Goal: Navigation & Orientation: Find specific page/section

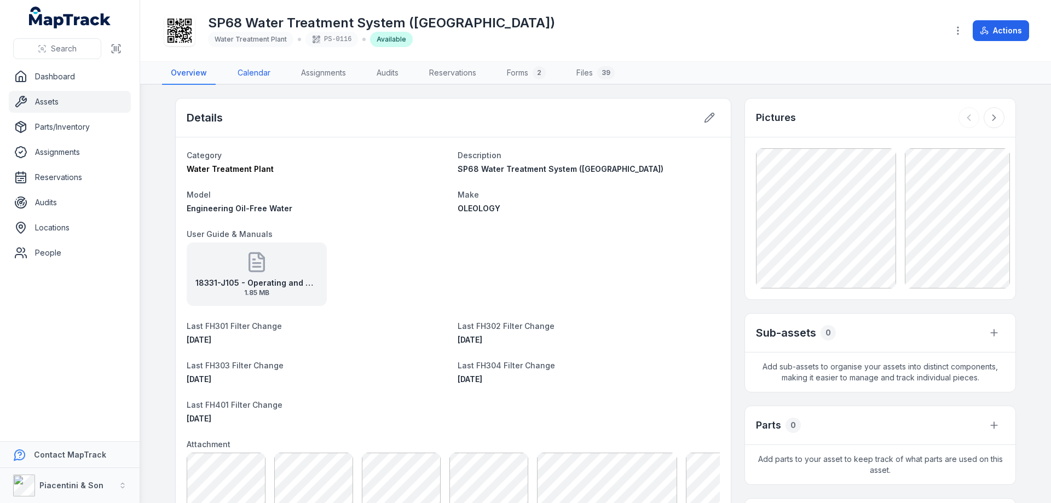
click at [248, 69] on link "Calendar" at bounding box center [254, 73] width 50 height 23
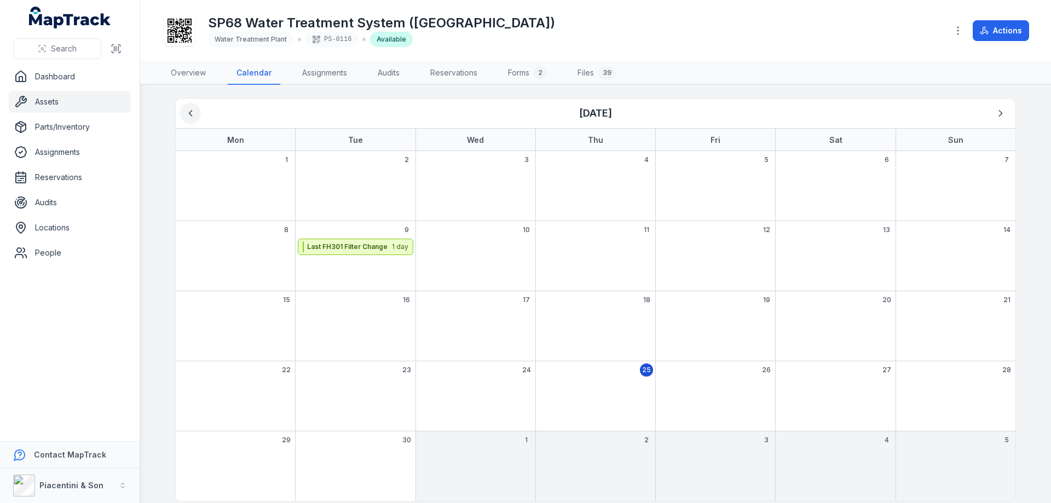
click at [190, 109] on icon "Previous" at bounding box center [190, 113] width 11 height 11
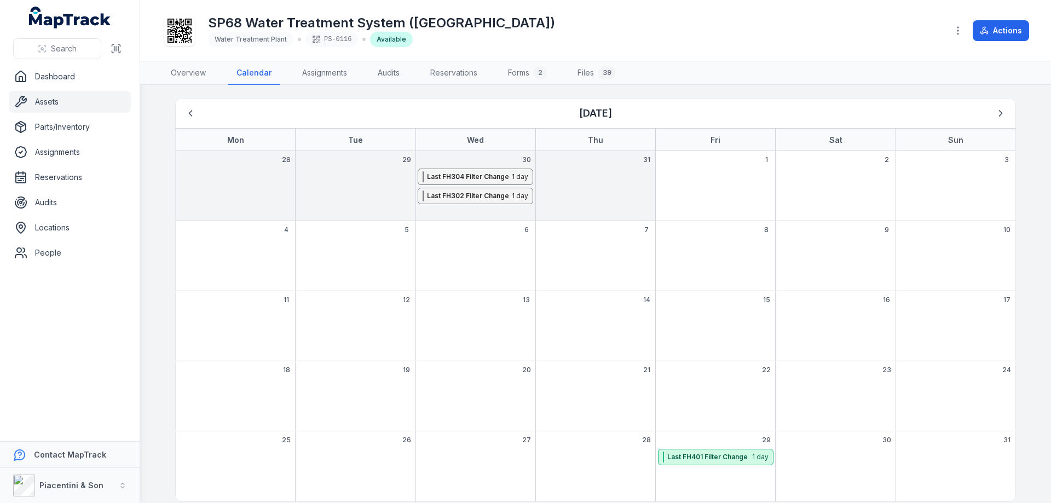
scroll to position [12, 0]
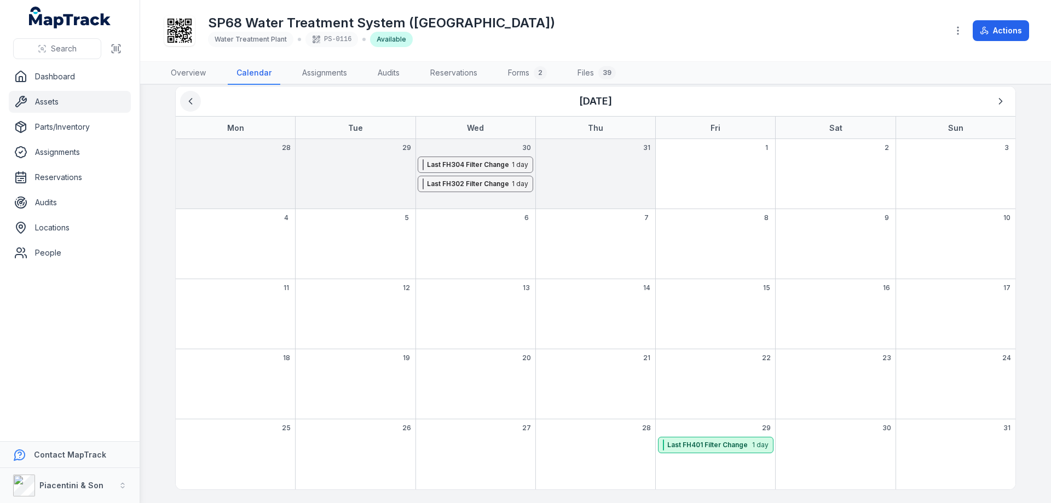
click at [187, 101] on icon "Previous" at bounding box center [190, 101] width 11 height 11
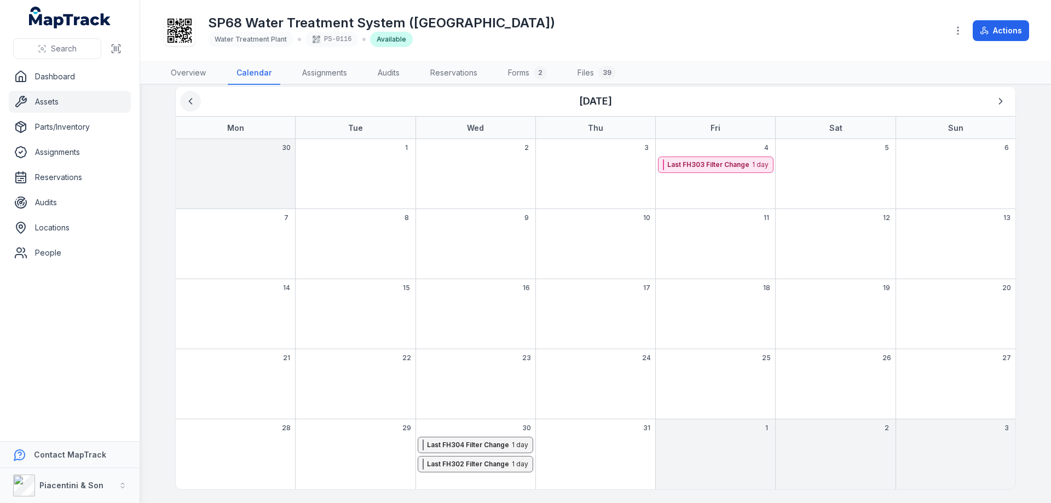
click at [187, 101] on icon "Previous" at bounding box center [190, 101] width 11 height 11
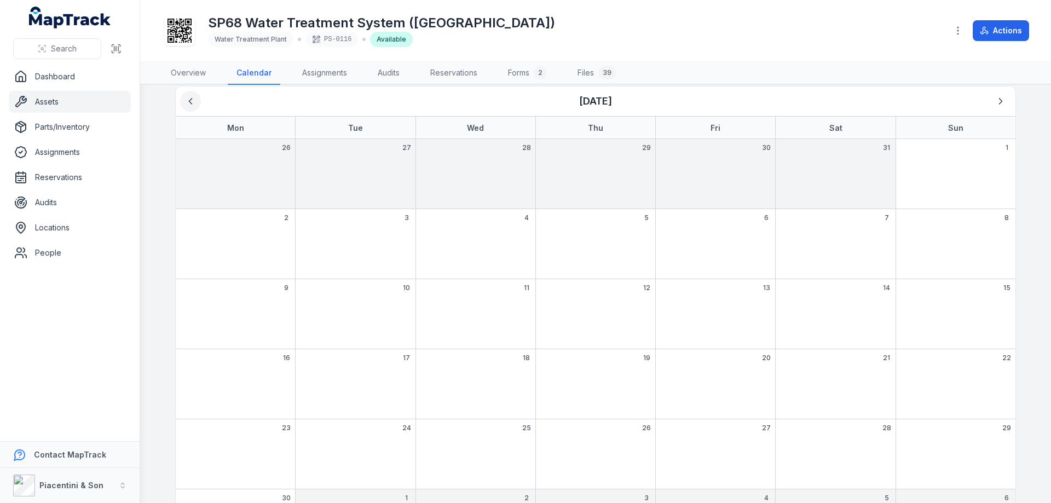
click at [187, 101] on icon "Previous" at bounding box center [190, 101] width 11 height 11
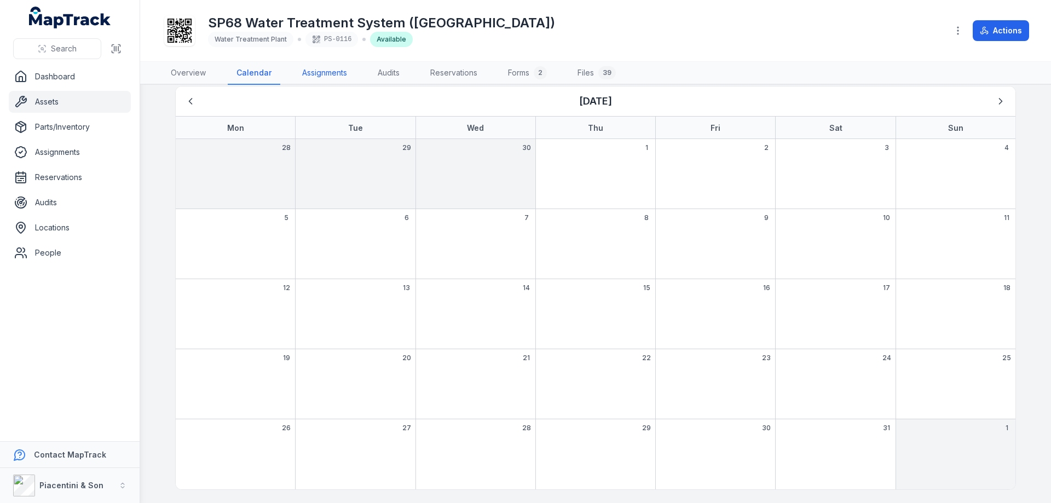
click at [322, 73] on link "Assignments" at bounding box center [324, 73] width 62 height 23
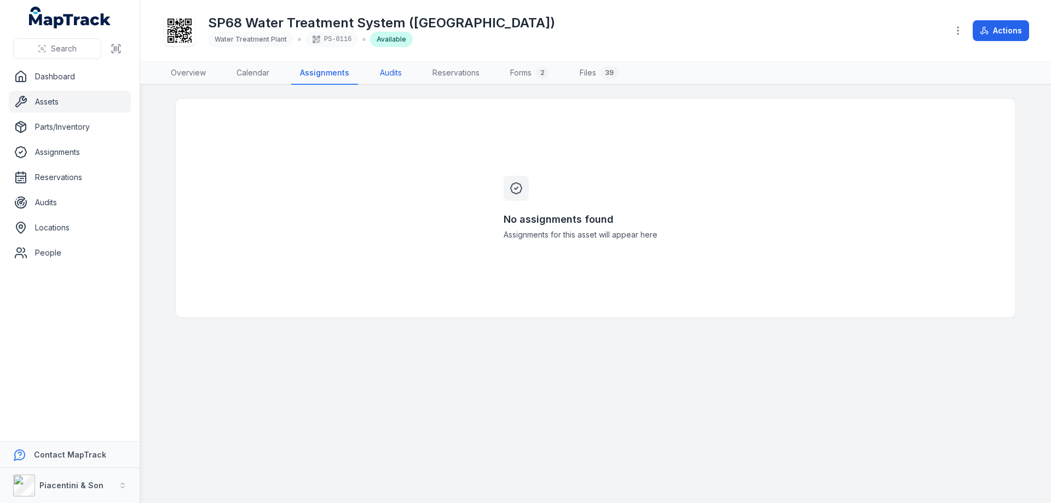
click at [384, 76] on link "Audits" at bounding box center [390, 73] width 39 height 23
click at [454, 75] on link "Reservations" at bounding box center [453, 73] width 65 height 23
click at [520, 71] on link "Forms 2" at bounding box center [528, 73] width 56 height 23
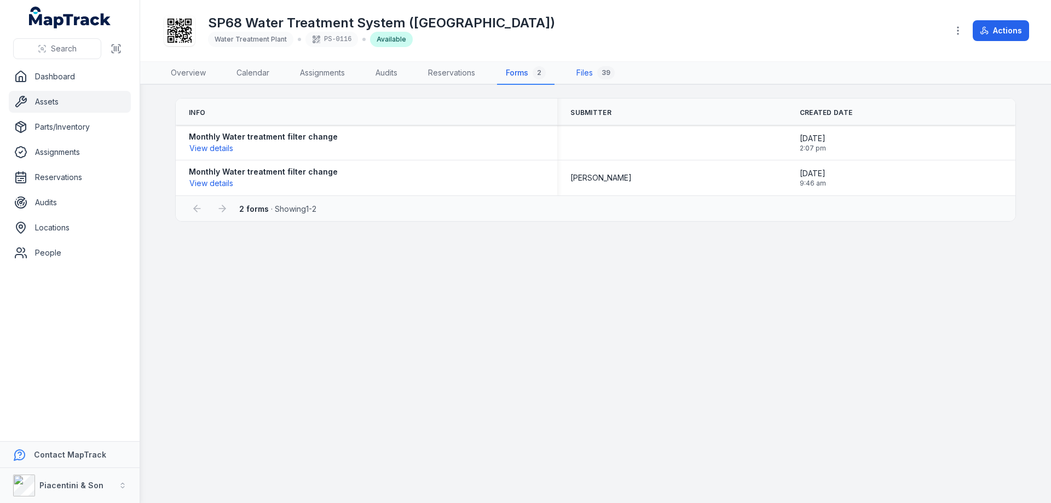
click at [588, 74] on link "Files 39" at bounding box center [595, 73] width 56 height 23
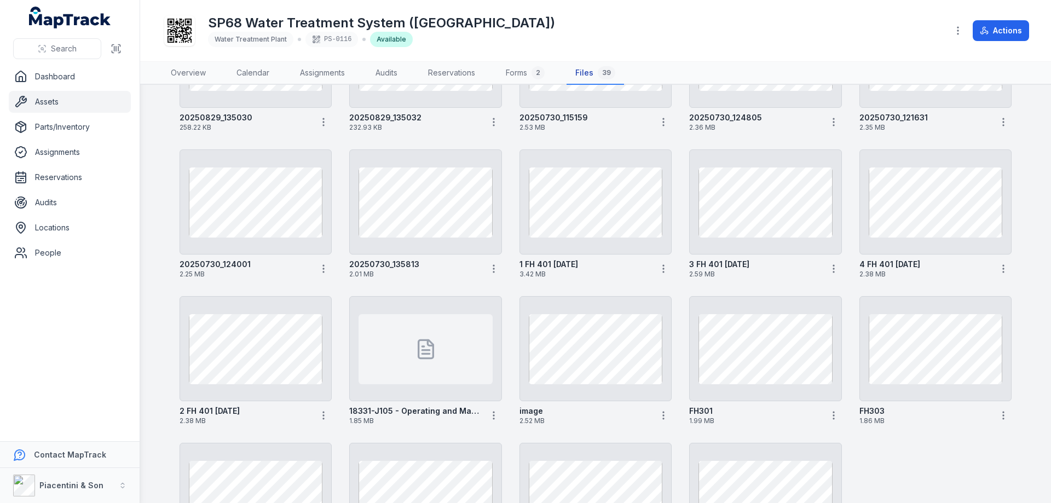
scroll to position [729, 0]
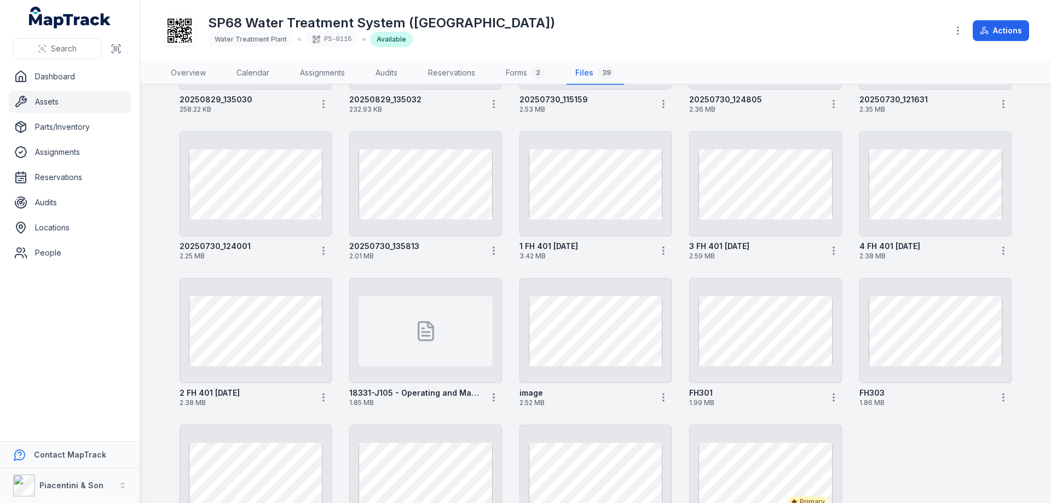
drag, startPoint x: 658, startPoint y: 319, endPoint x: 928, endPoint y: 433, distance: 292.3
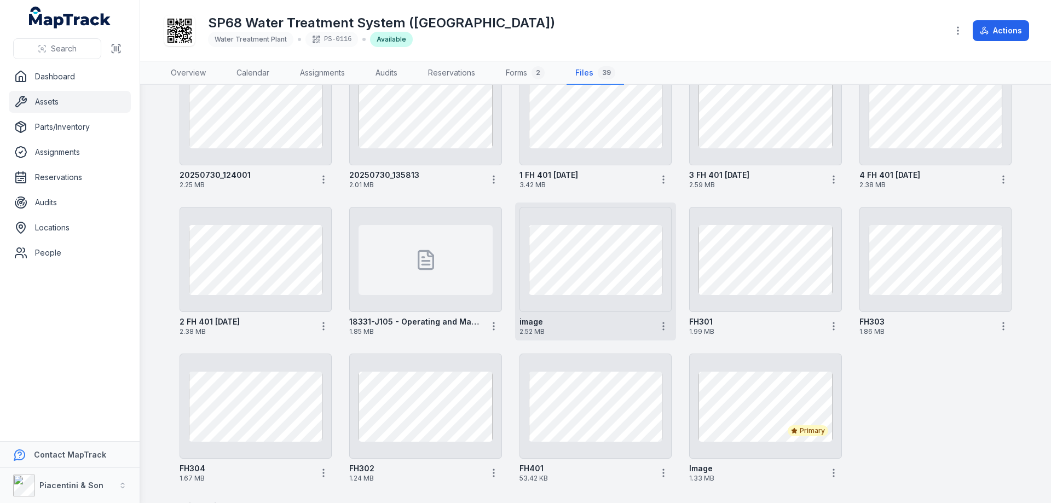
scroll to position [827, 0]
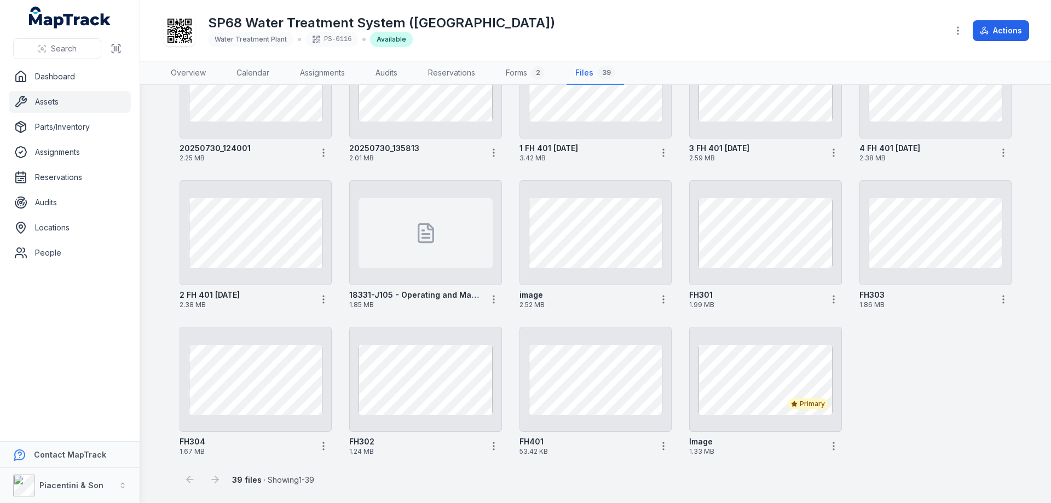
click at [43, 358] on nav "Dashboard Assets Parts/Inventory Assignments Reservations Audits Locations Peop…" at bounding box center [70, 253] width 140 height 375
